Goal: Book appointment/travel/reservation

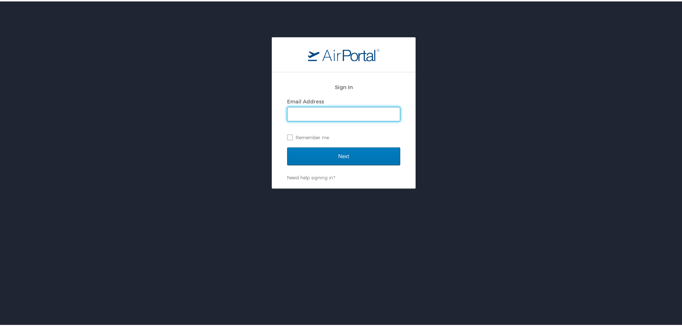
type input "kathryn.exposito@jobot.com"
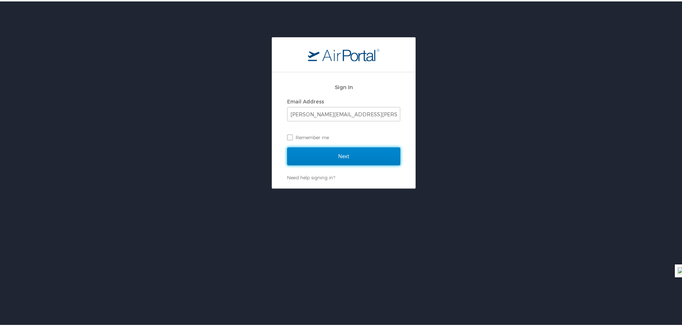
click at [350, 152] on input "Next" at bounding box center [343, 155] width 113 height 18
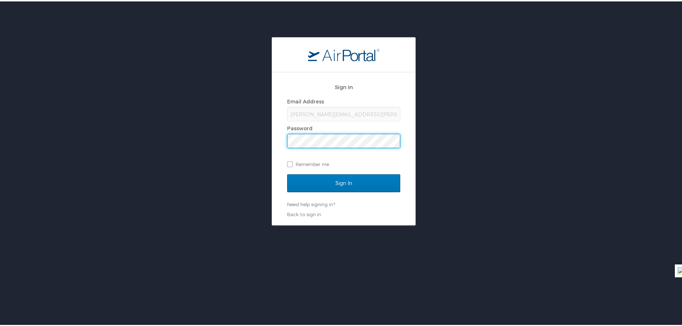
click at [287, 173] on input "Sign In" at bounding box center [343, 182] width 113 height 18
